Goal: Information Seeking & Learning: Learn about a topic

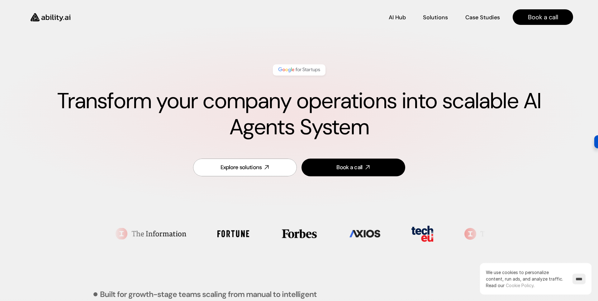
click at [146, 97] on h1 "Transform your company operations into scalable AI Agents System" at bounding box center [299, 114] width 548 height 52
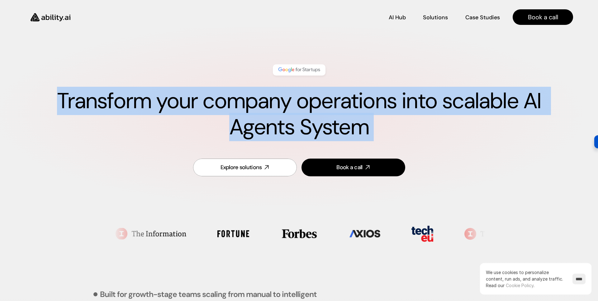
drag, startPoint x: 146, startPoint y: 97, endPoint x: 143, endPoint y: 105, distance: 8.6
click at [143, 105] on h1 "Transform your company operations into scalable AI Agents System" at bounding box center [299, 114] width 548 height 52
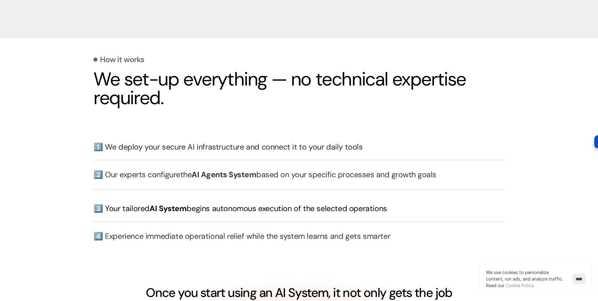
scroll to position [1338, 0]
click at [144, 93] on h2 "We set-up everything — no technical expertise required." at bounding box center [298, 88] width 411 height 37
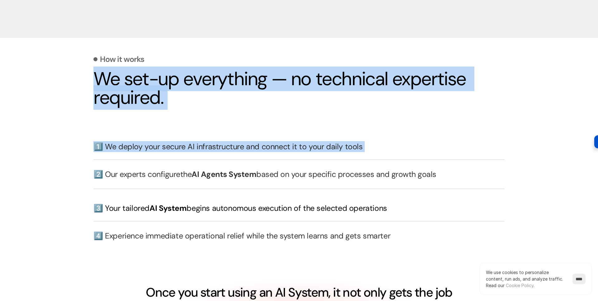
drag, startPoint x: 144, startPoint y: 93, endPoint x: 151, endPoint y: 135, distance: 43.0
click at [151, 135] on div "How it works We set-up everything — no technical expertise required. 1️⃣ We dep…" at bounding box center [298, 188] width 411 height 292
click at [151, 135] on div "1️⃣ We deploy your secure AI infrastructure and connect it to your daily tools" at bounding box center [298, 143] width 411 height 17
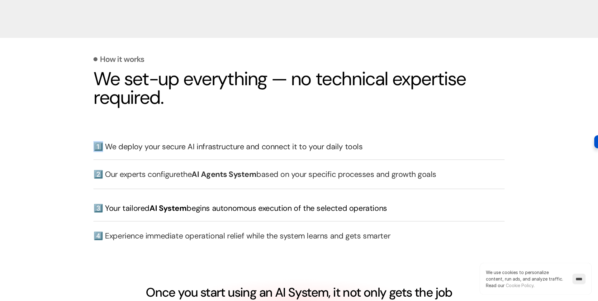
click at [151, 135] on div "1️⃣ We deploy your secure AI infrastructure and connect it to your daily tools" at bounding box center [298, 143] width 411 height 17
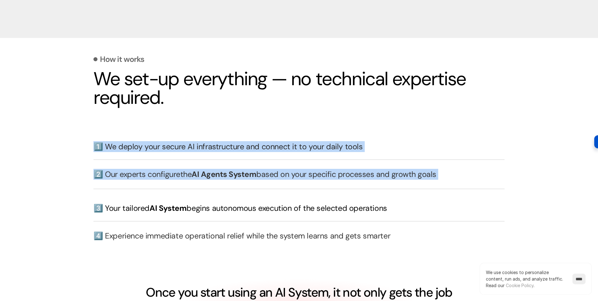
drag, startPoint x: 151, startPoint y: 135, endPoint x: 155, endPoint y: 174, distance: 39.1
click at [155, 174] on div "1️⃣ We deploy your secure AI infrastructure and connect it to your daily tools …" at bounding box center [298, 193] width 411 height 116
click at [155, 174] on h3 "2️⃣ Our experts configure the AI Agents System based on your specific processes…" at bounding box center [298, 174] width 411 height 11
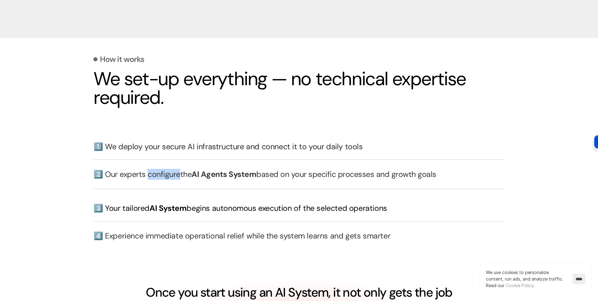
click at [155, 174] on h3 "2️⃣ Our experts configure the AI Agents System based on your specific processes…" at bounding box center [298, 174] width 411 height 11
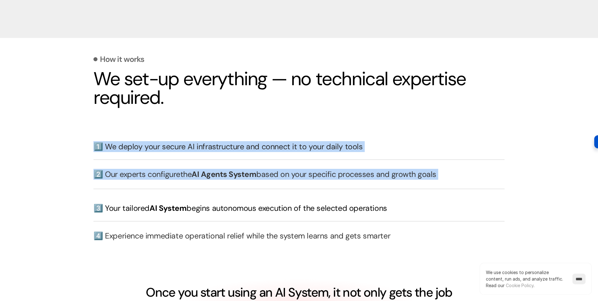
drag, startPoint x: 155, startPoint y: 174, endPoint x: 149, endPoint y: 150, distance: 25.2
click at [149, 150] on div "1️⃣ We deploy your secure AI infrastructure and connect it to your daily tools …" at bounding box center [298, 193] width 411 height 116
click at [149, 150] on h3 "1️⃣ We deploy your secure AI infrastructure and connect it to your daily tools" at bounding box center [298, 146] width 411 height 11
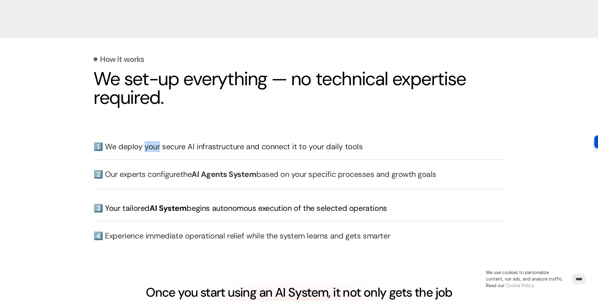
click at [149, 150] on h3 "1️⃣ We deploy your secure AI infrastructure and connect it to your daily tools" at bounding box center [298, 146] width 411 height 11
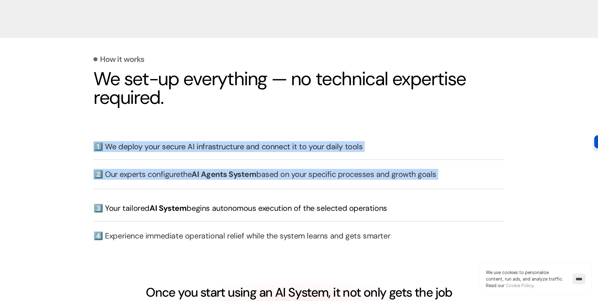
drag, startPoint x: 149, startPoint y: 150, endPoint x: 154, endPoint y: 175, distance: 25.3
click at [154, 175] on div "1️⃣ We deploy your secure AI infrastructure and connect it to your daily tools …" at bounding box center [298, 193] width 411 height 116
click at [154, 175] on h3 "2️⃣ Our experts configure the AI Agents System based on your specific processes…" at bounding box center [298, 174] width 411 height 11
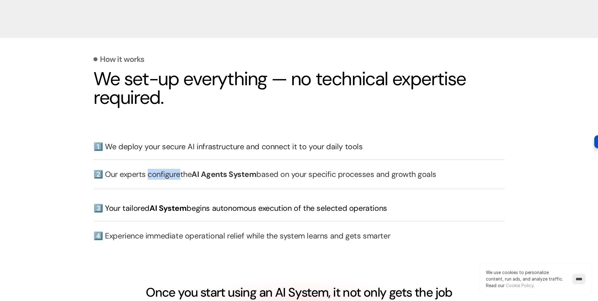
click at [154, 175] on h3 "2️⃣ Our experts configure the AI Agents System based on your specific processes…" at bounding box center [298, 174] width 411 height 11
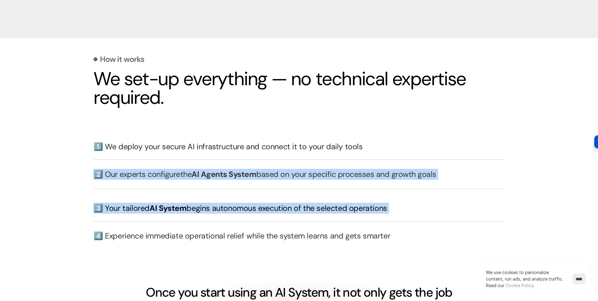
drag, startPoint x: 154, startPoint y: 175, endPoint x: 158, endPoint y: 200, distance: 25.6
click at [158, 200] on div "1️⃣ We deploy your secure AI infrastructure and connect it to your daily tools …" at bounding box center [298, 193] width 411 height 116
click at [158, 200] on div "3️⃣ Your tailored AI System begins autonomous execution of the selected operati…" at bounding box center [298, 205] width 411 height 17
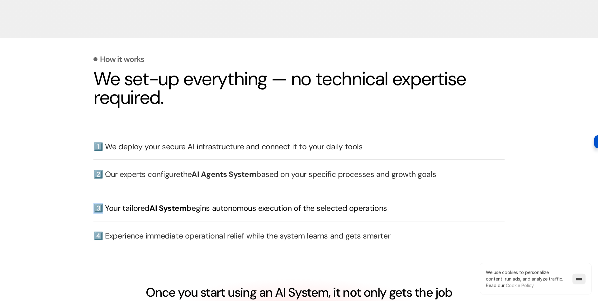
click at [158, 200] on div "3️⃣ Your tailored AI System begins autonomous execution of the selected operati…" at bounding box center [298, 205] width 411 height 17
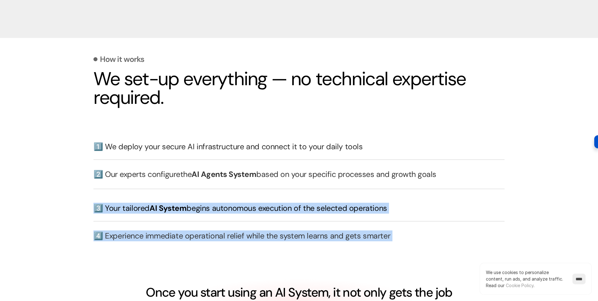
drag, startPoint x: 158, startPoint y: 200, endPoint x: 164, endPoint y: 227, distance: 27.6
click at [164, 227] on div "1️⃣ We deploy your secure AI infrastructure and connect it to your daily tools …" at bounding box center [298, 193] width 411 height 116
click at [164, 227] on div "4️⃣ Experience immediate operational relief while the system learns and gets sm…" at bounding box center [298, 236] width 411 height 30
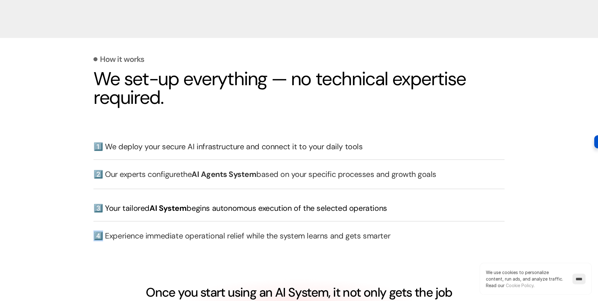
click at [164, 227] on div "4️⃣ Experience immediate operational relief while the system learns and gets sm…" at bounding box center [298, 236] width 411 height 30
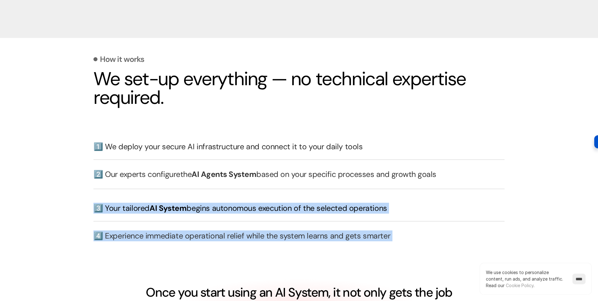
drag, startPoint x: 164, startPoint y: 227, endPoint x: 159, endPoint y: 209, distance: 19.0
click at [159, 209] on div "1️⃣ We deploy your secure AI infrastructure and connect it to your daily tools …" at bounding box center [298, 193] width 411 height 116
click at [159, 209] on span "AI System" at bounding box center [167, 208] width 37 height 10
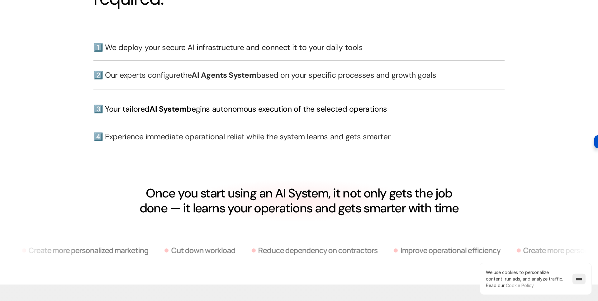
click at [184, 221] on div "How it works We set-up everything — no technical expertise required. 1️⃣ We dep…" at bounding box center [298, 89] width 411 height 292
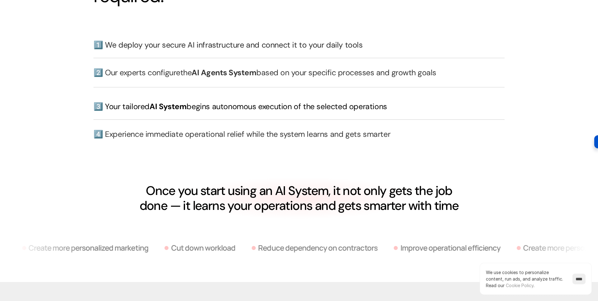
click at [184, 221] on div "How it works We set-up everything — no technical expertise required. 1️⃣ We dep…" at bounding box center [298, 87] width 411 height 292
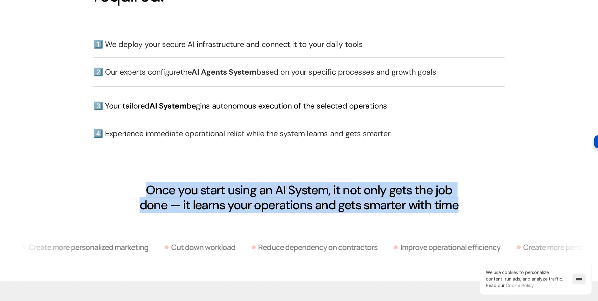
drag, startPoint x: 184, startPoint y: 221, endPoint x: 167, endPoint y: 199, distance: 28.0
click at [167, 199] on div "How it works We set-up everything — no technical expertise required. 1️⃣ We dep…" at bounding box center [298, 86] width 411 height 292
click at [167, 199] on h4 "Once you start using an AI System, it not only gets the job done — it learns yo…" at bounding box center [299, 198] width 335 height 30
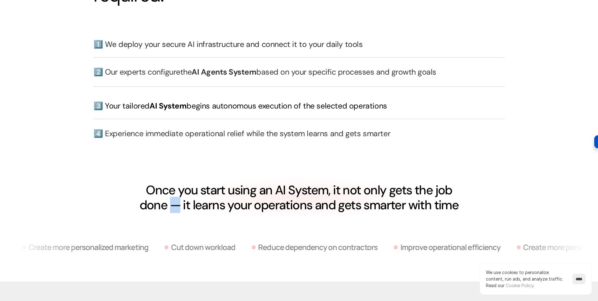
click at [167, 199] on h4 "Once you start using an AI System, it not only gets the job done — it learns yo…" at bounding box center [299, 198] width 335 height 30
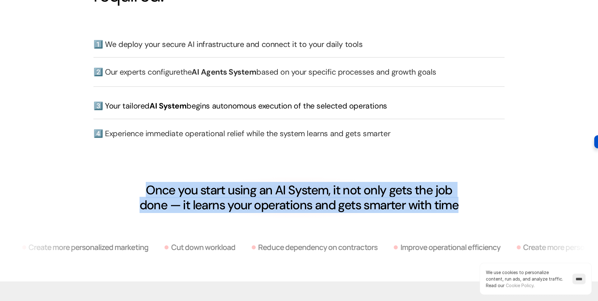
click at [167, 199] on h4 "Once you start using an AI System, it not only gets the job done — it learns yo…" at bounding box center [299, 198] width 335 height 30
click at [94, 208] on div "Once you start using an AI System, it not only gets the job done — it learns yo…" at bounding box center [298, 198] width 411 height 42
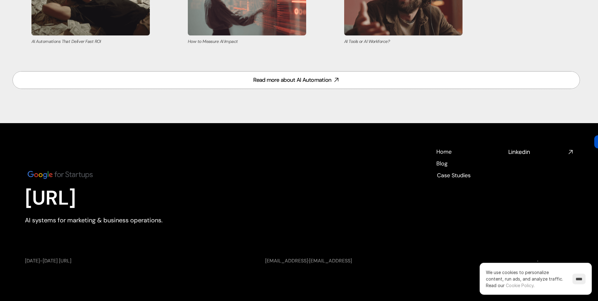
scroll to position [2720, 0]
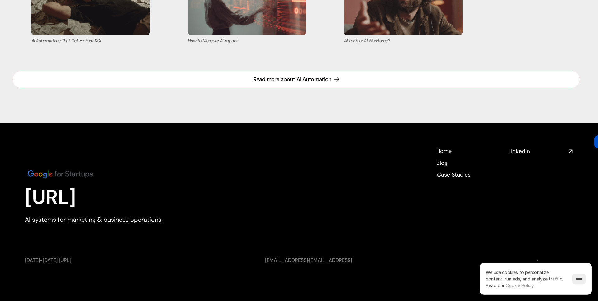
click at [310, 82] on div "Read more about AI Automation" at bounding box center [292, 80] width 78 height 8
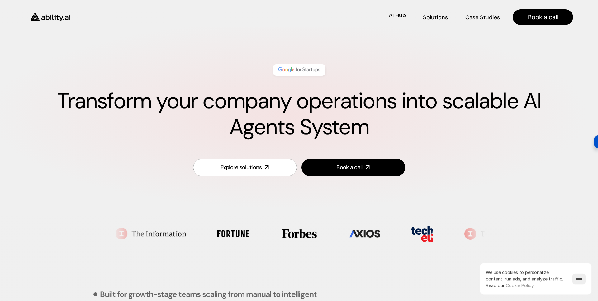
scroll to position [0, 0]
click at [396, 20] on p "AI Hub" at bounding box center [397, 18] width 17 height 8
click at [405, 19] on p "AI Hub" at bounding box center [397, 17] width 17 height 8
click at [391, 15] on p "AI Hub" at bounding box center [397, 17] width 17 height 8
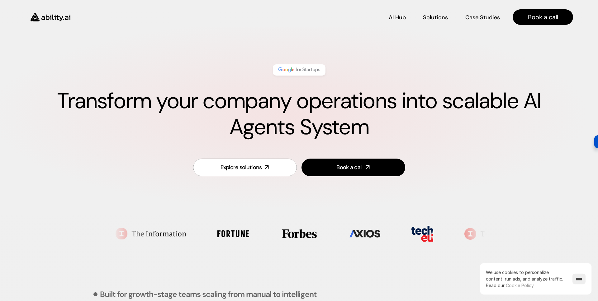
click at [397, 24] on nav "AI Hub AI Hub Solutions Solutions Case Studies Case Studies Book a call" at bounding box center [326, 17] width 494 height 16
click at [399, 19] on p "AI Hub" at bounding box center [397, 17] width 17 height 8
click at [429, 22] on p "Solutions" at bounding box center [435, 26] width 25 height 8
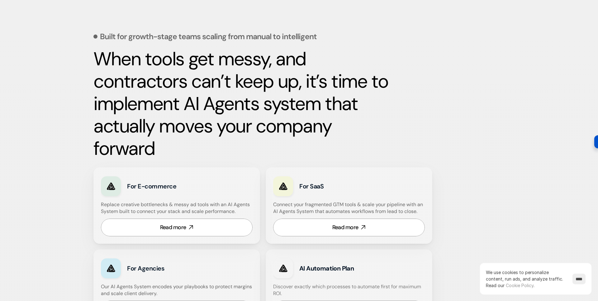
scroll to position [259, 0]
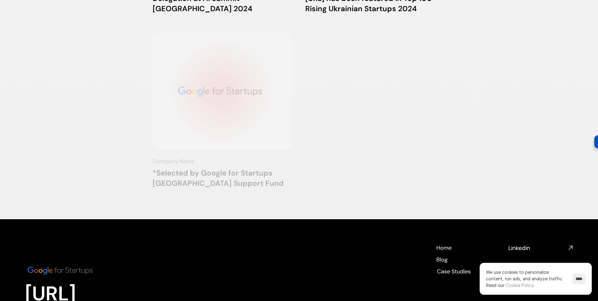
scroll to position [688, 0]
